Goal: Task Accomplishment & Management: Use online tool/utility

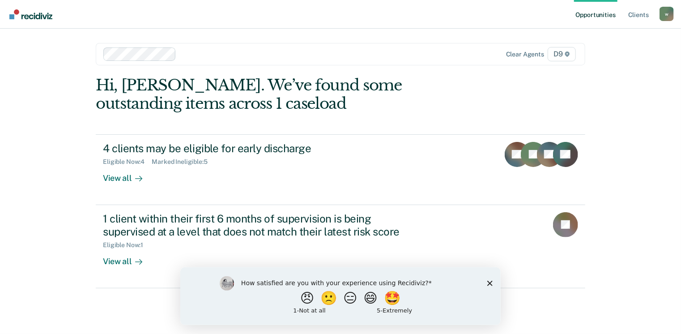
click at [490, 284] on polygon "Close survey" at bounding box center [489, 282] width 5 height 5
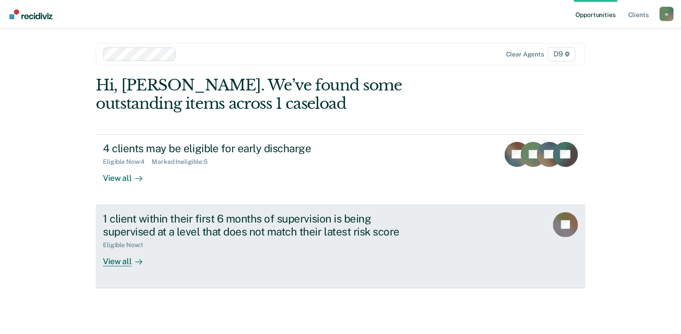
click at [120, 261] on div "View all" at bounding box center [128, 257] width 50 height 17
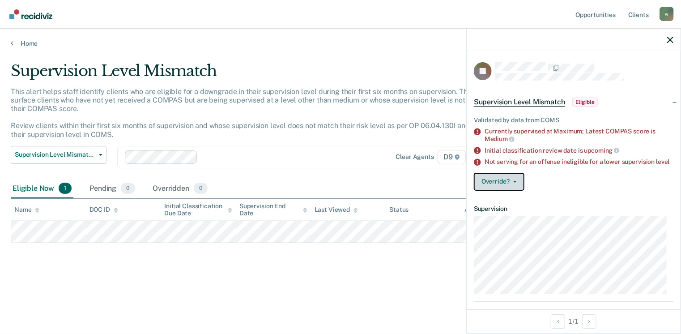
click at [513, 183] on icon "button" at bounding box center [515, 182] width 4 height 2
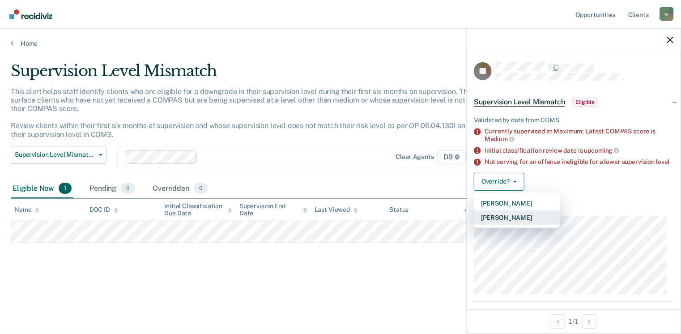
click at [513, 223] on button "[PERSON_NAME]" at bounding box center [517, 217] width 86 height 14
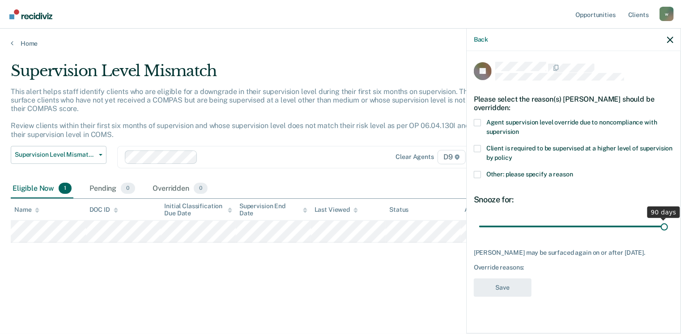
drag, startPoint x: 543, startPoint y: 225, endPoint x: 684, endPoint y: 226, distance: 140.5
type input "90"
click at [668, 226] on input "range" at bounding box center [573, 227] width 189 height 16
click at [478, 122] on span at bounding box center [477, 122] width 7 height 7
click at [519, 128] on input "Agent supervision level override due to noncompliance with supervision" at bounding box center [519, 128] width 0 height 0
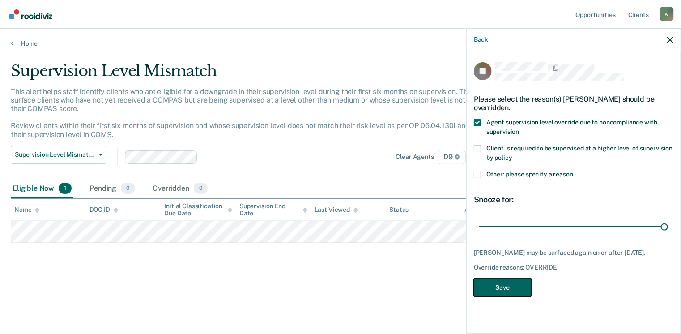
click at [507, 289] on button "Save" at bounding box center [503, 287] width 58 height 18
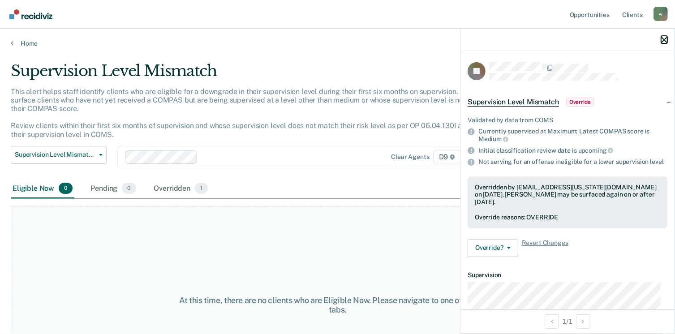
click at [665, 39] on icon "button" at bounding box center [664, 40] width 6 height 6
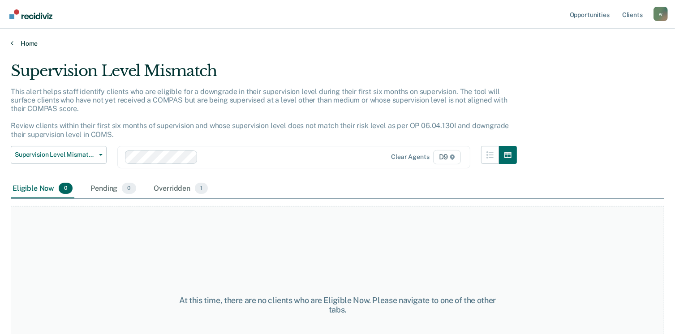
click at [14, 43] on link "Home" at bounding box center [337, 43] width 653 height 8
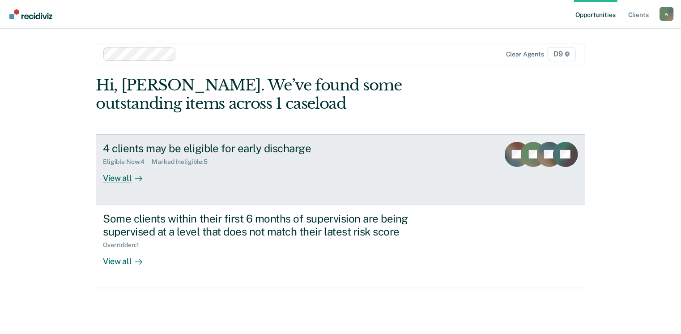
click at [119, 178] on div "View all" at bounding box center [128, 174] width 50 height 17
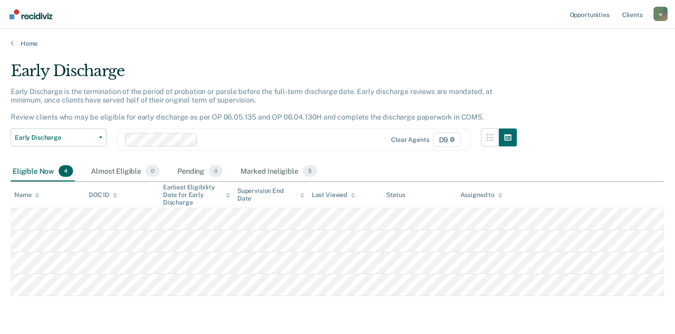
scroll to position [25, 0]
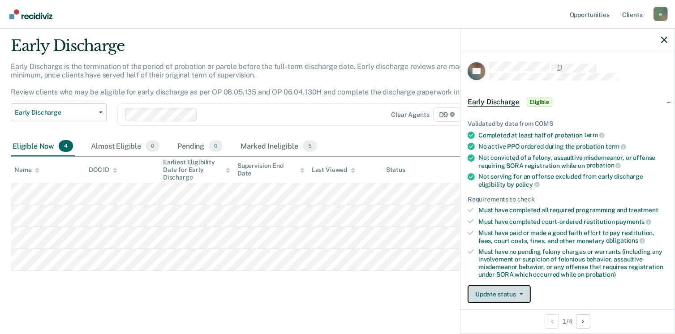
click at [482, 292] on button "Update status" at bounding box center [498, 294] width 63 height 18
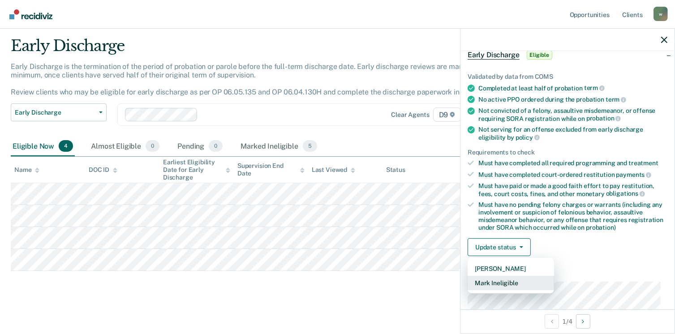
scroll to position [91, 0]
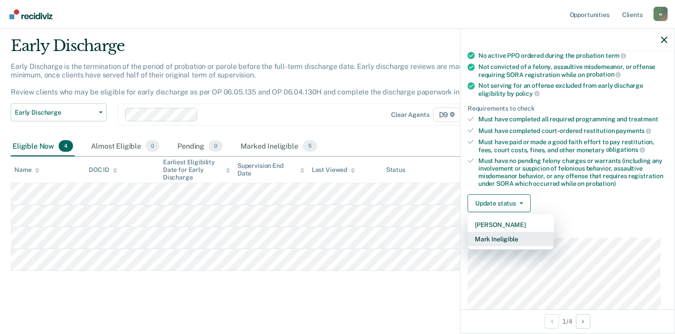
click at [508, 238] on button "Mark Ineligible" at bounding box center [510, 239] width 86 height 14
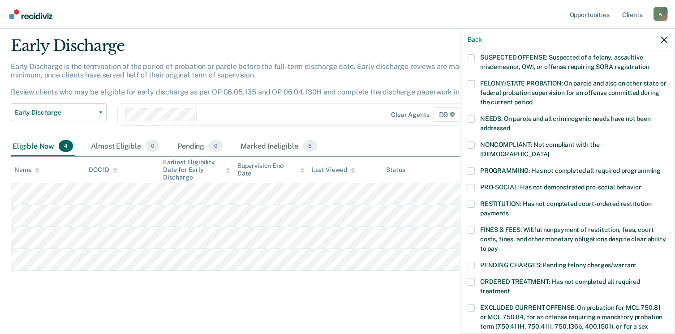
click at [471, 226] on span at bounding box center [470, 229] width 7 height 7
click at [498, 245] on input "FINES & FEES: Willful nonpayment of restitution, fees, court costs, fines, and …" at bounding box center [498, 245] width 0 height 0
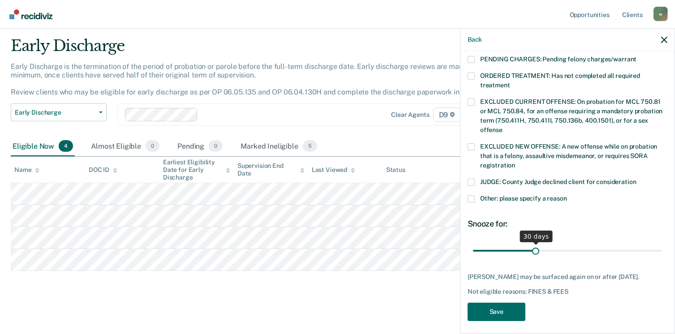
scroll to position [299, 0]
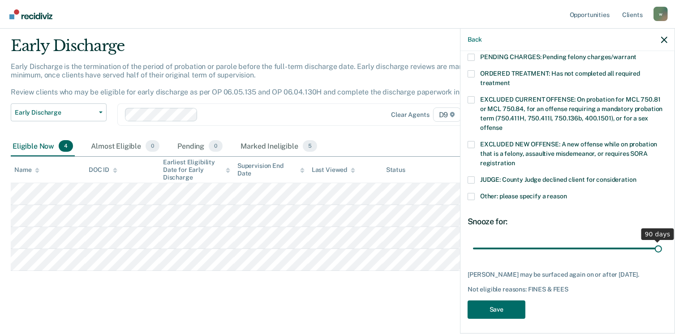
drag, startPoint x: 534, startPoint y: 239, endPoint x: 658, endPoint y: 240, distance: 124.9
type input "90"
click at [658, 241] on input "range" at bounding box center [567, 249] width 189 height 16
click at [507, 306] on button "Save" at bounding box center [496, 309] width 58 height 18
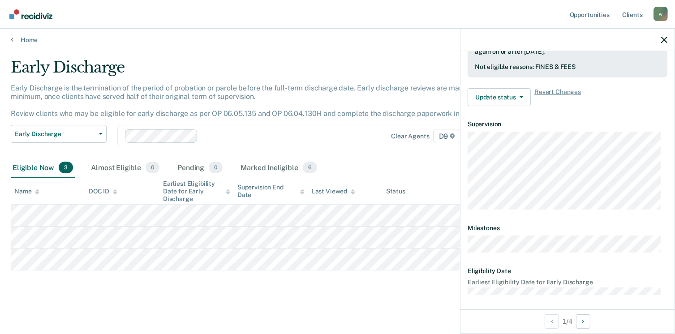
scroll to position [197, 0]
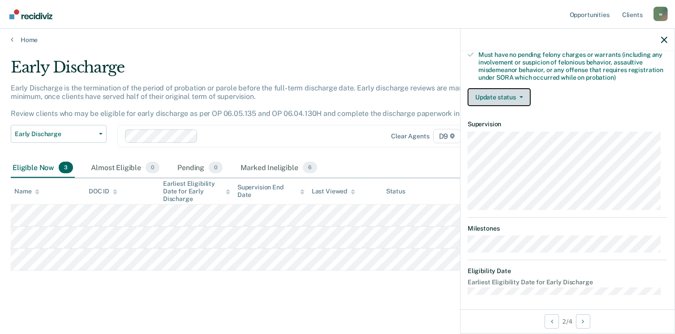
click at [495, 92] on button "Update status" at bounding box center [498, 97] width 63 height 18
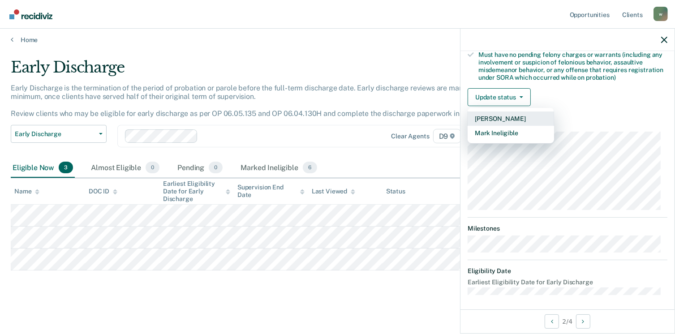
click at [501, 117] on button "[PERSON_NAME]" at bounding box center [510, 118] width 86 height 14
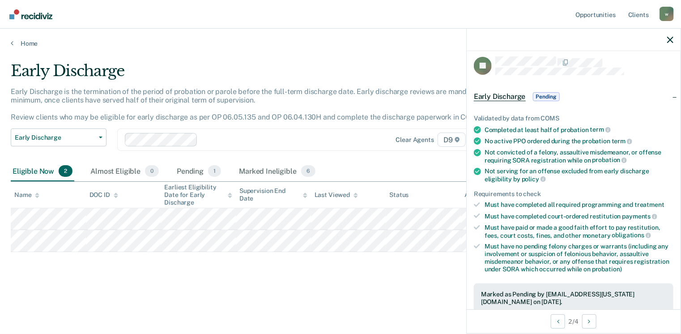
scroll to position [0, 0]
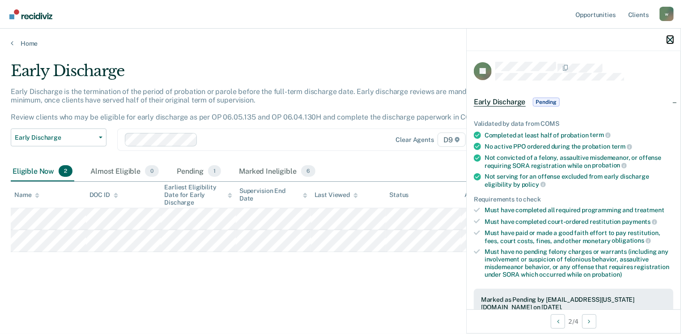
click at [670, 36] on button "button" at bounding box center [670, 40] width 6 height 8
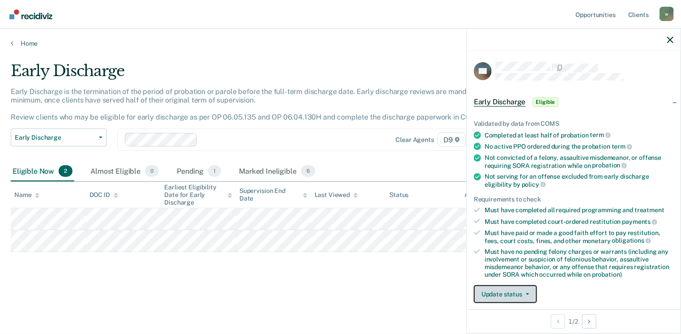
click at [506, 292] on button "Update status" at bounding box center [505, 294] width 63 height 18
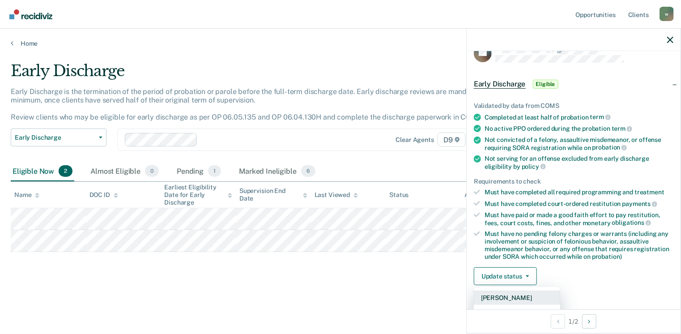
scroll to position [46, 0]
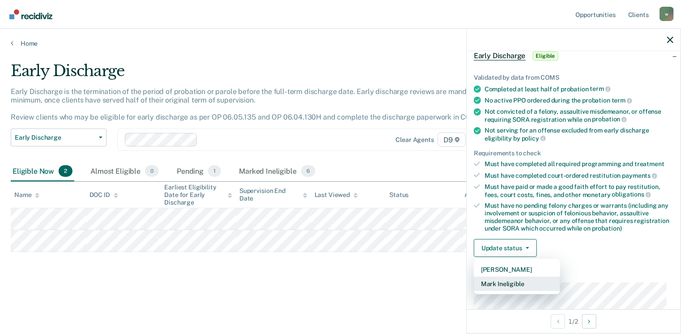
click at [512, 280] on button "Mark Ineligible" at bounding box center [517, 284] width 86 height 14
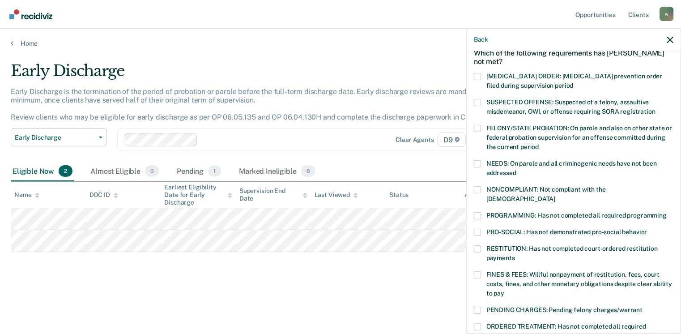
click at [477, 271] on span at bounding box center [477, 274] width 7 height 7
click at [504, 290] on input "FINES & FEES: Willful nonpayment of restitution, fees, court costs, fines, and …" at bounding box center [504, 290] width 0 height 0
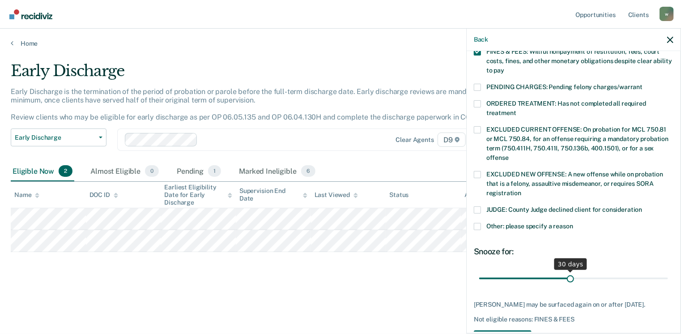
scroll to position [270, 0]
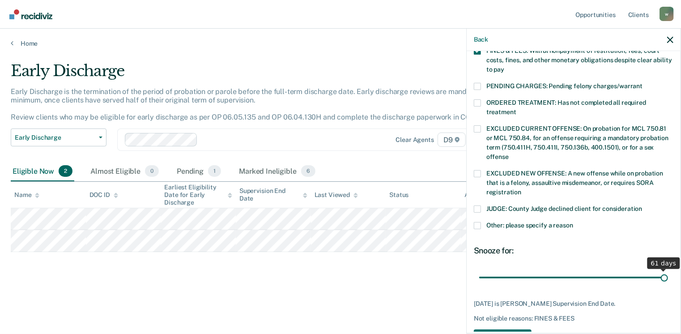
drag, startPoint x: 567, startPoint y: 269, endPoint x: 670, endPoint y: 265, distance: 102.6
type input "61"
click at [668, 270] on input "range" at bounding box center [573, 278] width 189 height 16
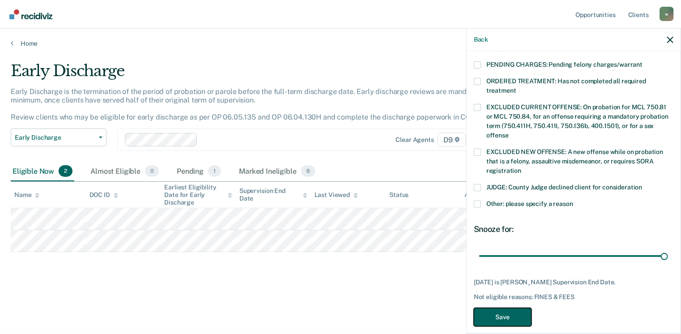
click at [498, 308] on button "Save" at bounding box center [503, 317] width 58 height 18
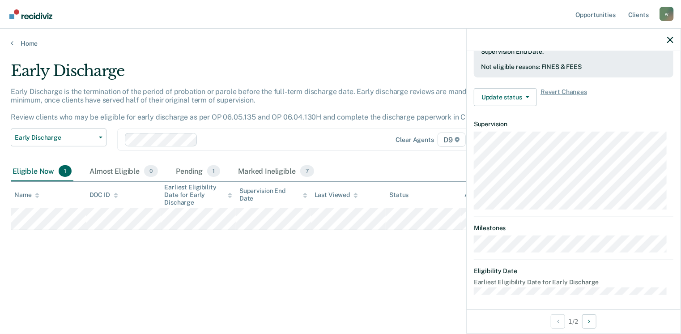
scroll to position [197, 0]
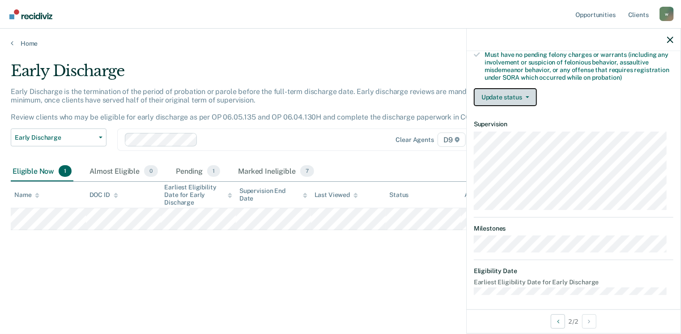
click at [528, 95] on button "Update status" at bounding box center [505, 97] width 63 height 18
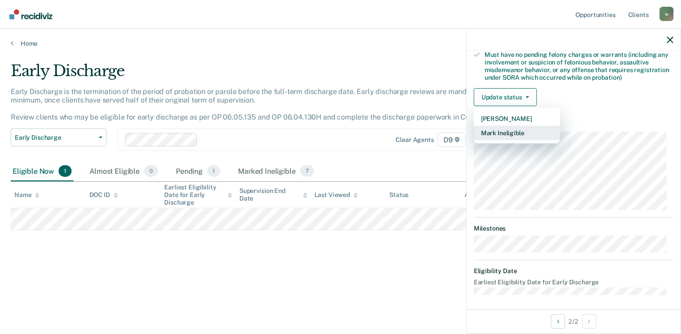
click at [518, 128] on button "Mark Ineligible" at bounding box center [517, 133] width 86 height 14
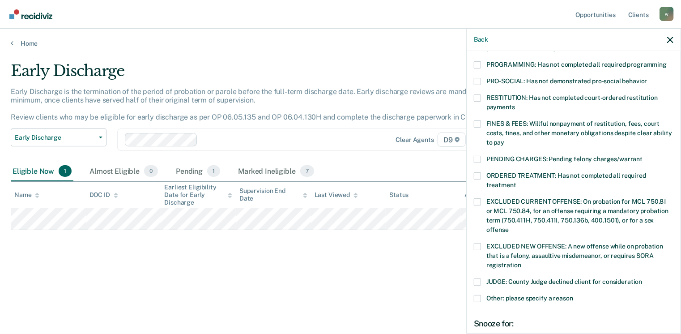
scroll to position [152, 0]
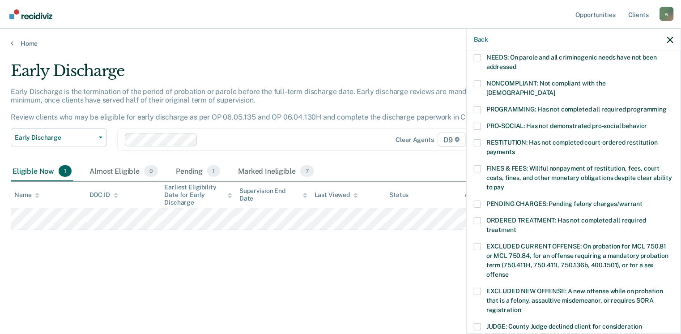
click at [480, 165] on span at bounding box center [477, 168] width 7 height 7
click at [504, 184] on input "FINES & FEES: Willful nonpayment of restitution, fees, court costs, fines, and …" at bounding box center [504, 184] width 0 height 0
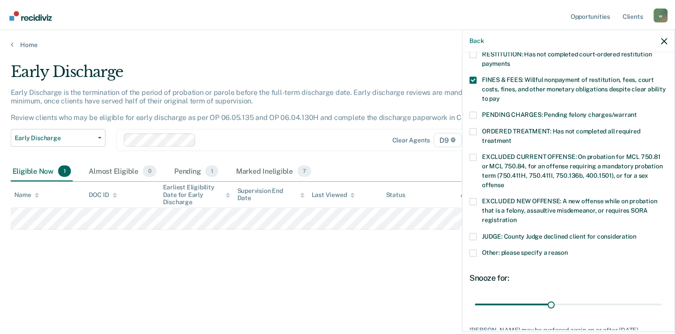
scroll to position [291, 0]
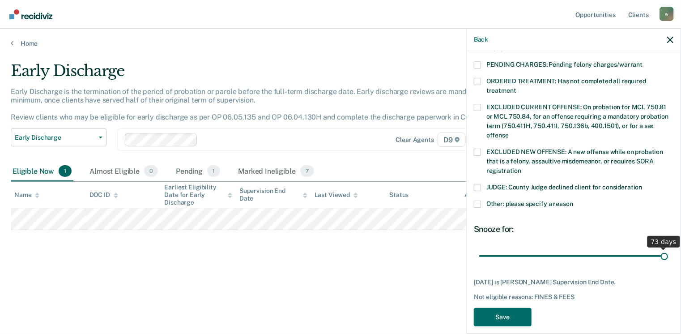
drag, startPoint x: 553, startPoint y: 247, endPoint x: 669, endPoint y: 248, distance: 115.5
type input "73"
click at [668, 248] on input "range" at bounding box center [573, 256] width 189 height 16
click at [517, 309] on button "Save" at bounding box center [503, 317] width 58 height 18
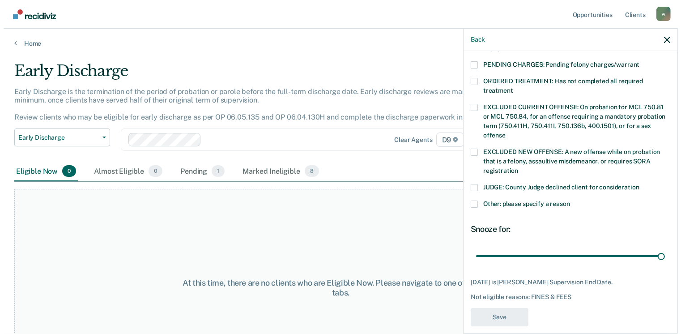
scroll to position [263, 0]
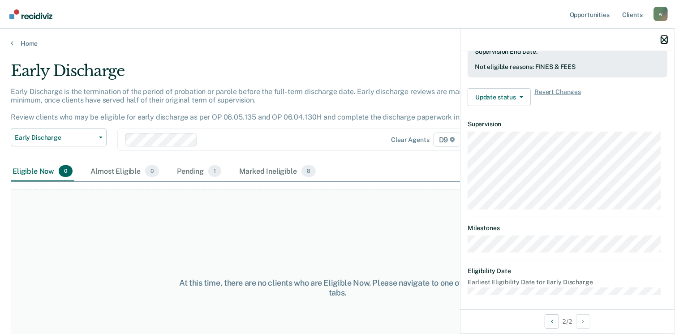
click at [661, 38] on icon "button" at bounding box center [664, 40] width 6 height 6
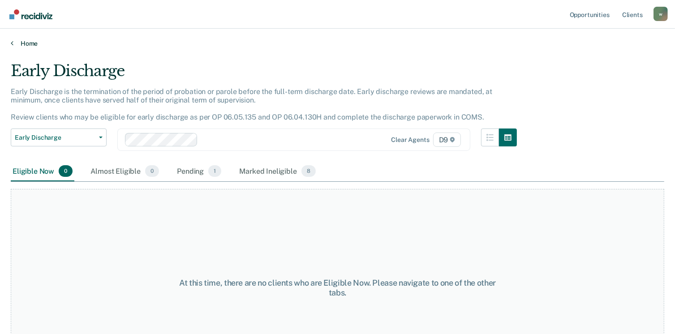
click at [24, 44] on link "Home" at bounding box center [337, 43] width 653 height 8
